Goal: Information Seeking & Learning: Learn about a topic

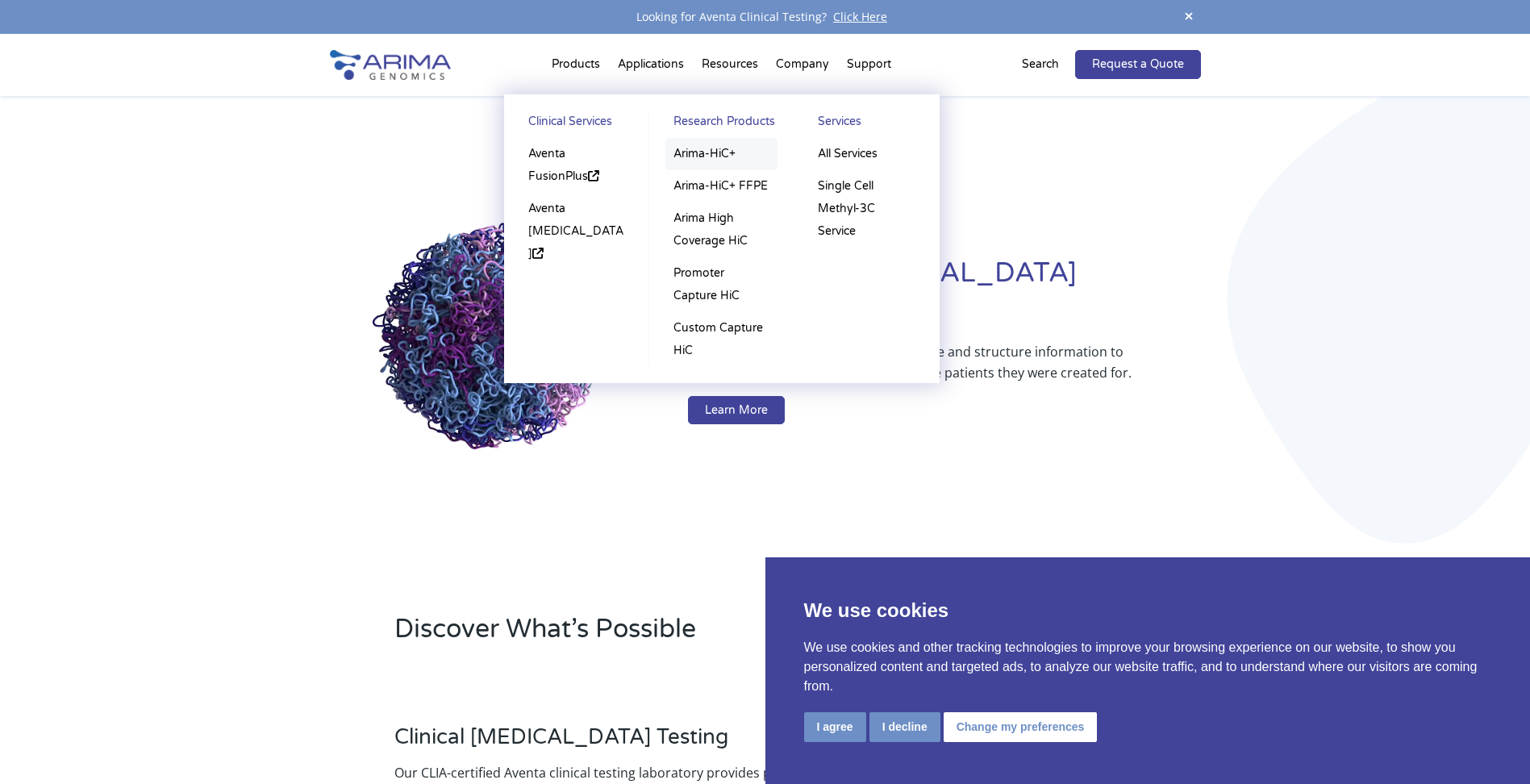
click at [687, 148] on link "Arima-HiC+" at bounding box center [721, 153] width 112 height 32
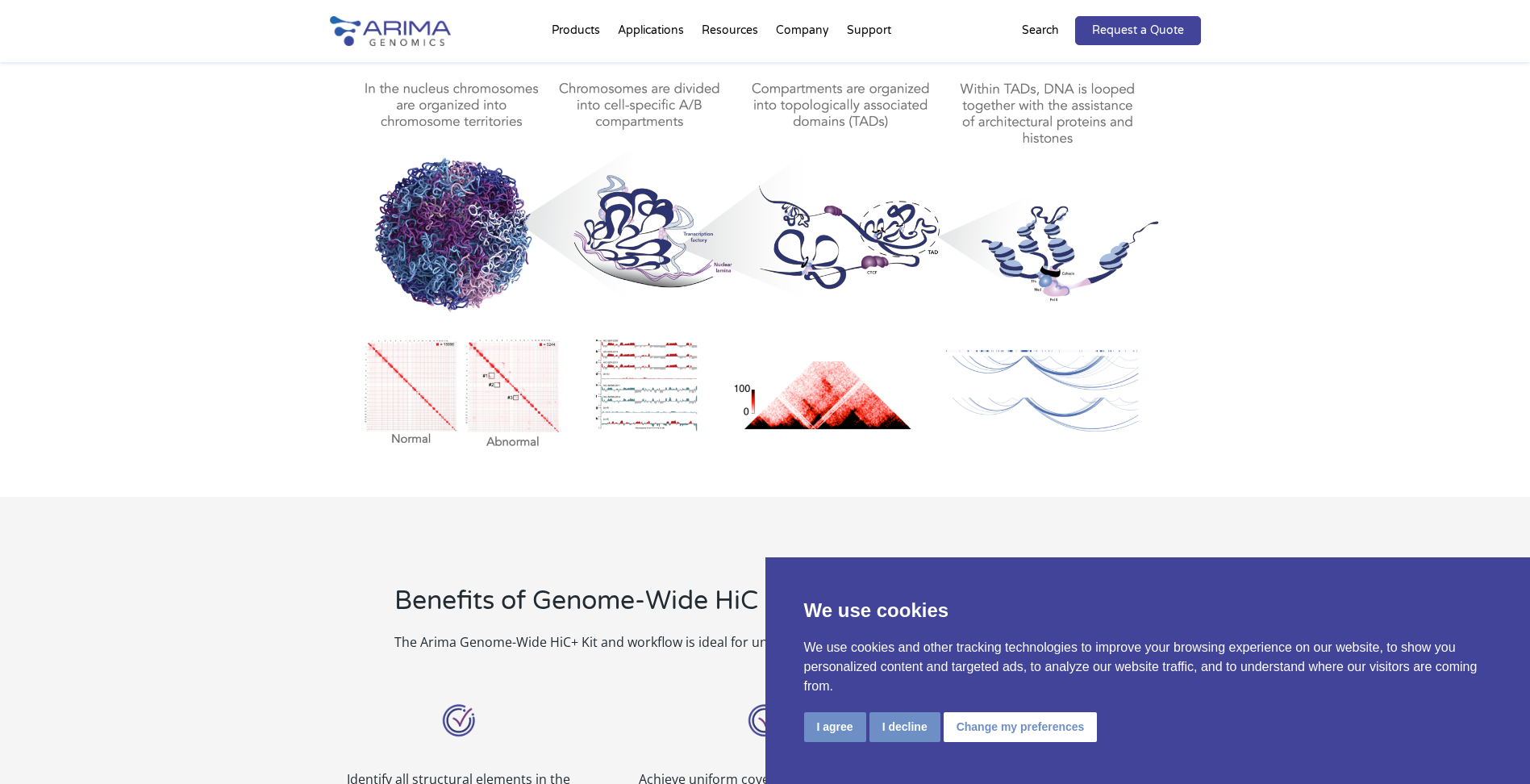
scroll to position [838, 0]
click at [904, 727] on button "I decline" at bounding box center [904, 727] width 71 height 30
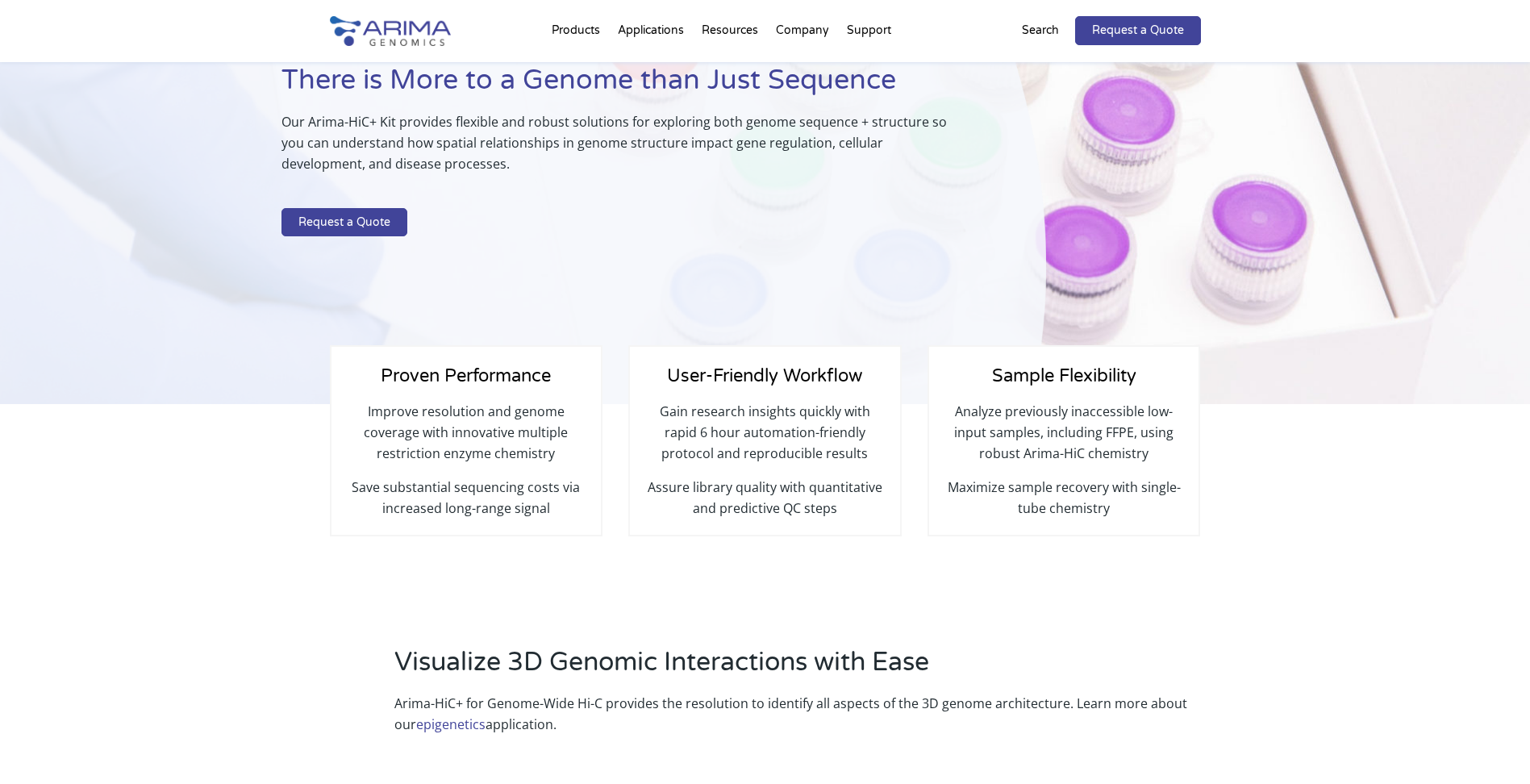
scroll to position [126, 0]
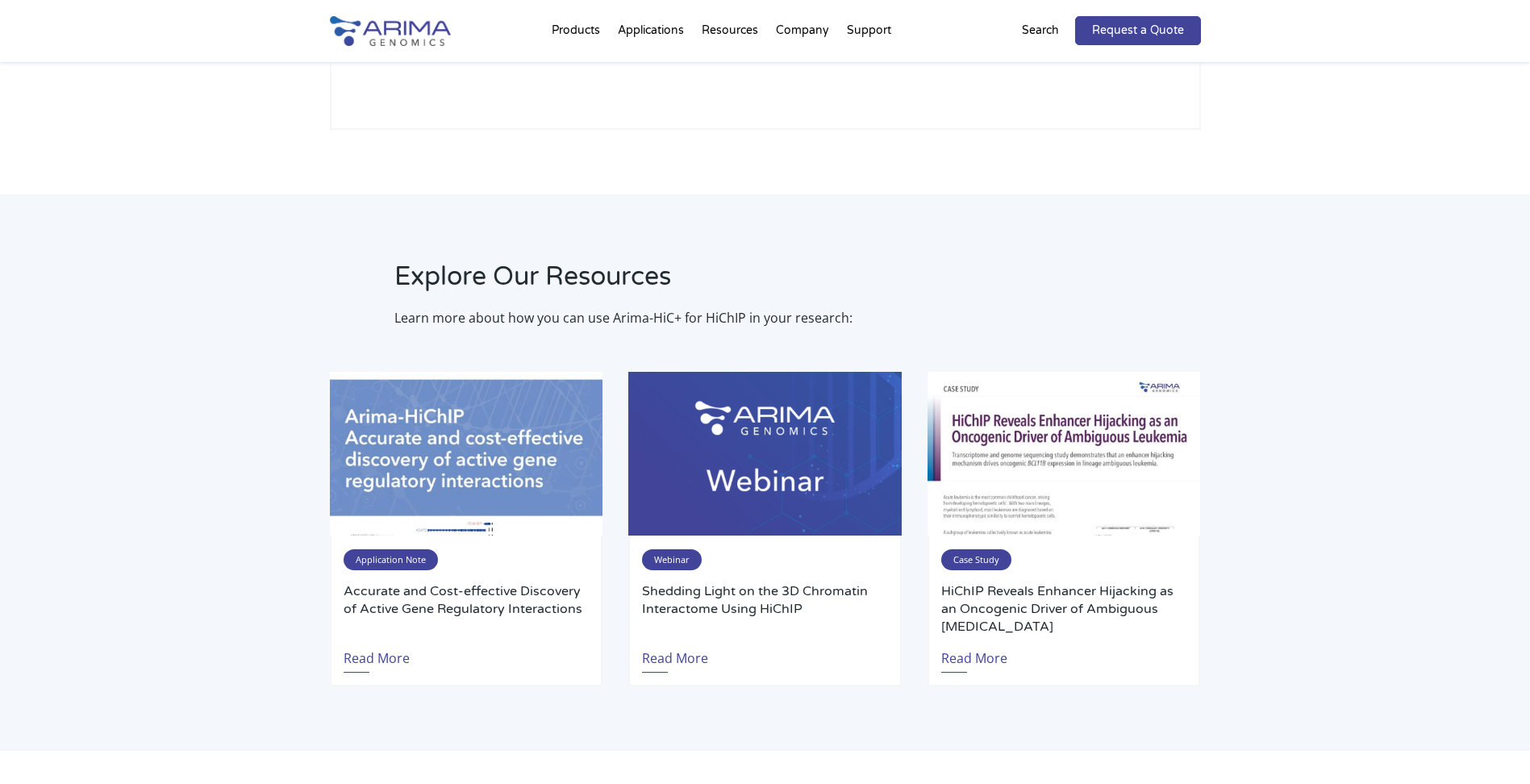
scroll to position [2774, 0]
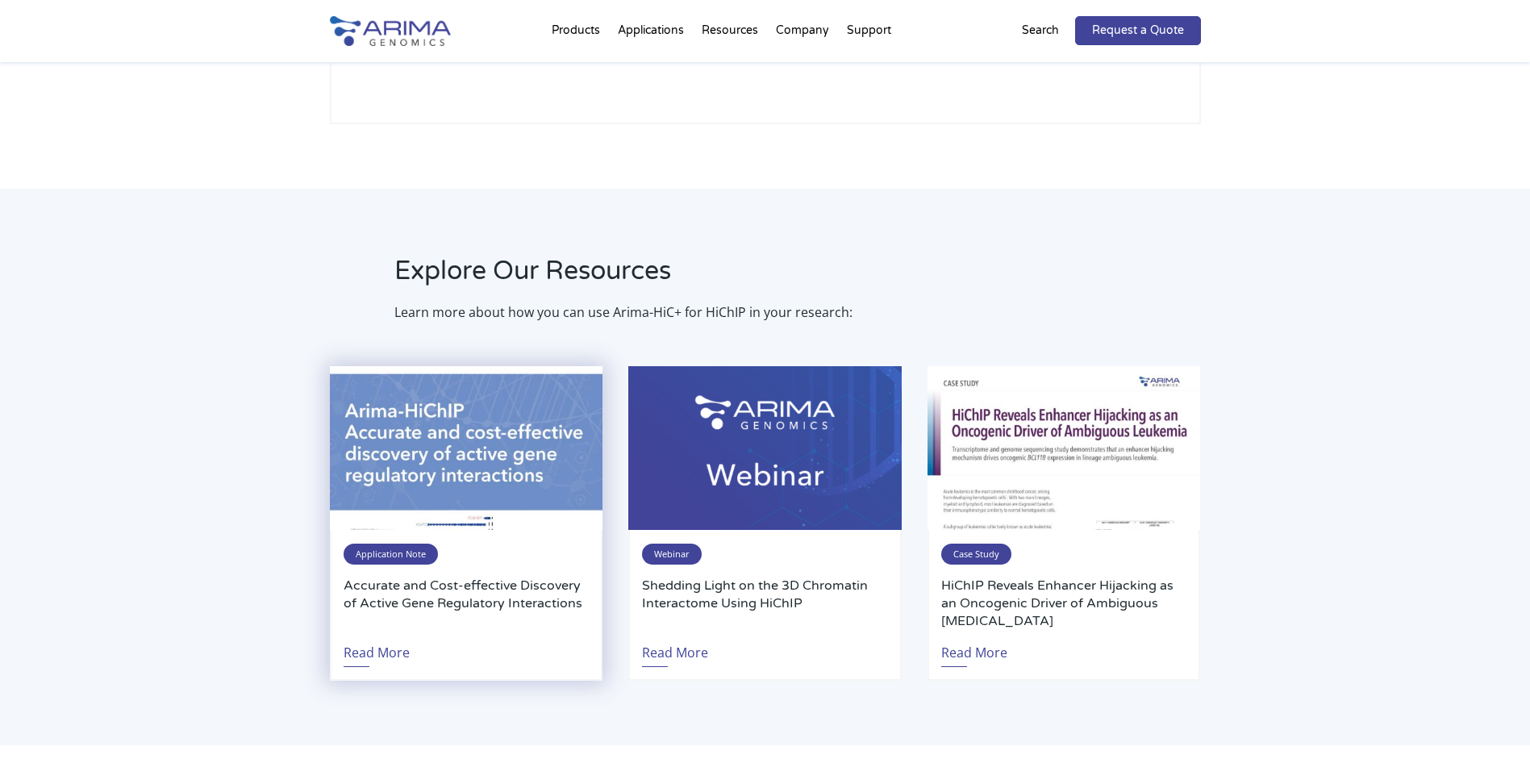
click at [377, 559] on span "Application Note" at bounding box center [390, 553] width 94 height 21
click at [379, 654] on link "Read More" at bounding box center [377, 648] width 66 height 37
